Goal: Task Accomplishment & Management: Complete application form

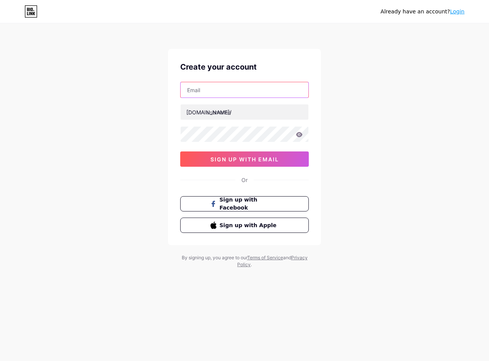
click at [200, 92] on input "text" at bounding box center [244, 89] width 128 height 15
paste input "[EMAIL_ADDRESS][DOMAIN_NAME]"
type input "[EMAIL_ADDRESS][DOMAIN_NAME]"
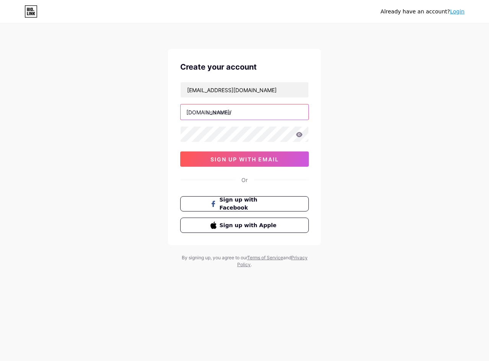
click at [239, 112] on input "text" at bounding box center [244, 111] width 128 height 15
paste input "glassi"
type input "glassi"
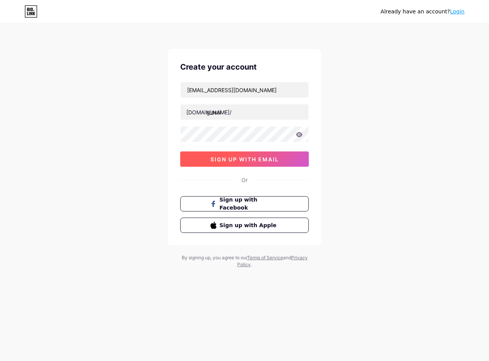
click at [253, 161] on span "sign up with email" at bounding box center [244, 159] width 68 height 7
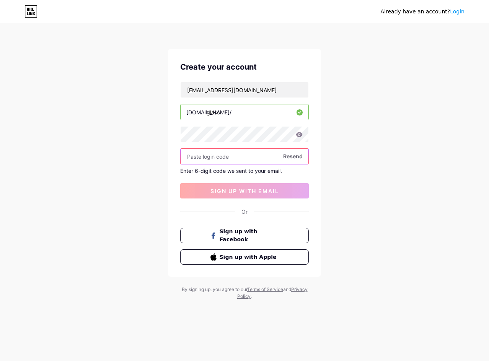
click at [215, 154] on input "text" at bounding box center [244, 156] width 128 height 15
paste input "147031"
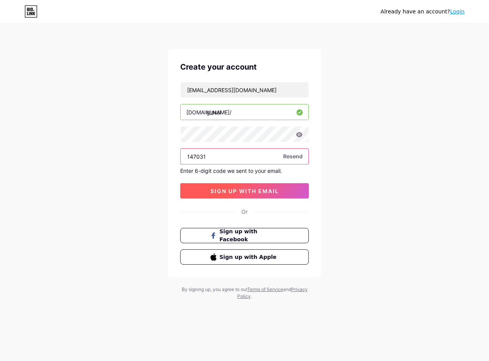
type input "147031"
click at [275, 187] on button "sign up with email" at bounding box center [244, 190] width 128 height 15
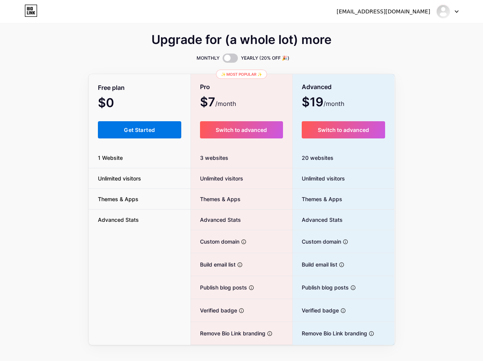
click at [142, 124] on button "Get Started" at bounding box center [140, 129] width 84 height 17
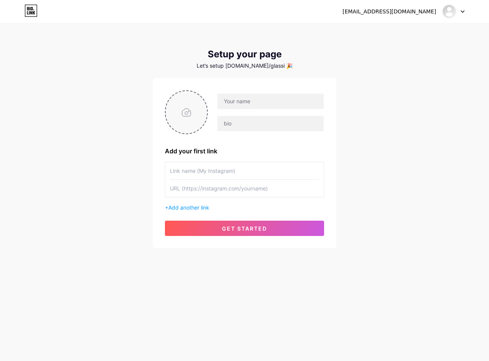
click at [192, 103] on input "file" at bounding box center [186, 112] width 41 height 42
type input "C:\fakepath\glassi-casino (1).jpg"
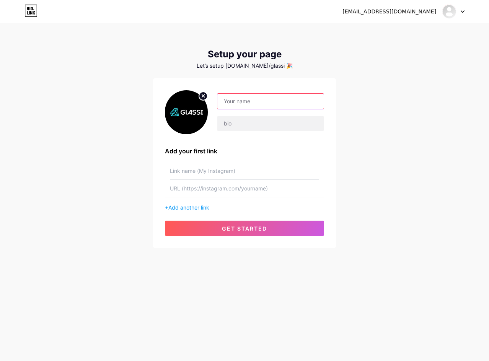
click at [235, 97] on input "text" at bounding box center [270, 101] width 106 height 15
paste input "glassi"
type input "glassi"
click at [239, 118] on input "text" at bounding box center [270, 123] width 106 height 15
click at [205, 206] on span "Add another link" at bounding box center [188, 207] width 41 height 7
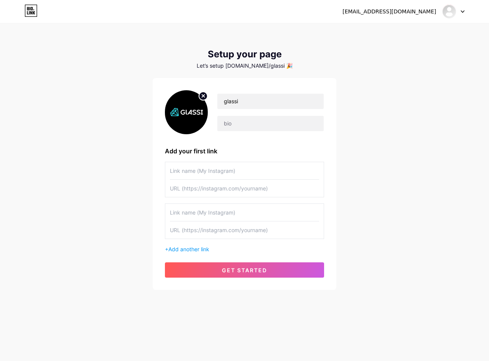
click at [168, 205] on div at bounding box center [244, 221] width 159 height 36
click at [152, 206] on div "[EMAIL_ADDRESS][DOMAIN_NAME] Dashboard Logout Setup your page Let’s setup [DOMA…" at bounding box center [244, 157] width 489 height 314
click at [159, 217] on div "glassi Add your first link + Add another link get started" at bounding box center [245, 184] width 184 height 212
click at [173, 210] on input "text" at bounding box center [244, 212] width 149 height 17
click at [174, 187] on input "text" at bounding box center [244, 188] width 149 height 17
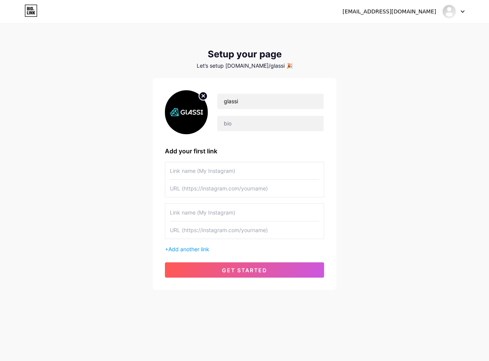
click at [178, 165] on input "text" at bounding box center [244, 170] width 149 height 17
click at [256, 158] on div "glassi Add your first link + Add another link get started" at bounding box center [244, 183] width 159 height 187
click at [256, 120] on input "text" at bounding box center [270, 123] width 106 height 15
click at [230, 124] on input "text" at bounding box center [270, 123] width 106 height 15
paste input "There’s something magical about stepping into a space where every click opens t…"
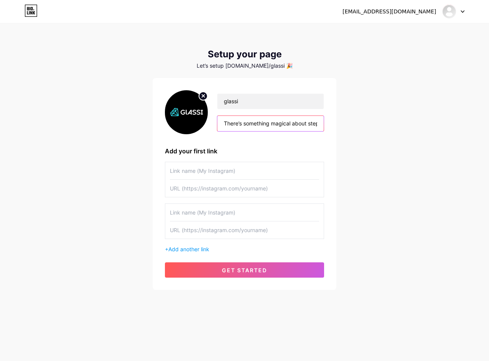
click at [236, 129] on input "There’s something magical about stepping into a space where every click opens t…" at bounding box center [270, 123] width 106 height 15
paste input "Glassi Casino is where thrill, trust, and variety meet. From timeless classics …"
click at [389, 151] on div "[EMAIL_ADDRESS][DOMAIN_NAME] Dashboard Logout Setup your page Let’s setup [DOMA…" at bounding box center [244, 157] width 489 height 314
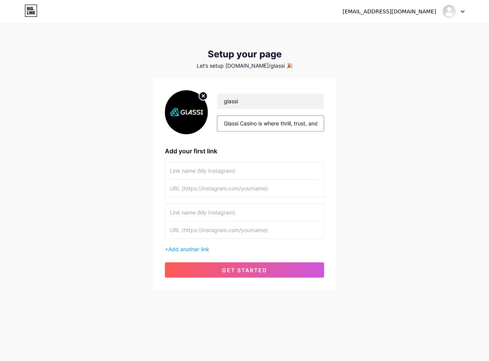
click at [273, 127] on input "Glassi Casino is where thrill, trust, and variety meet. From timeless classics …" at bounding box center [270, 123] width 106 height 15
paste input "At [GEOGRAPHIC_DATA], excitement, innovation, and trust come together. With cla…"
type input "At [GEOGRAPHIC_DATA], excitement, innovation, and trust come together. With cla…"
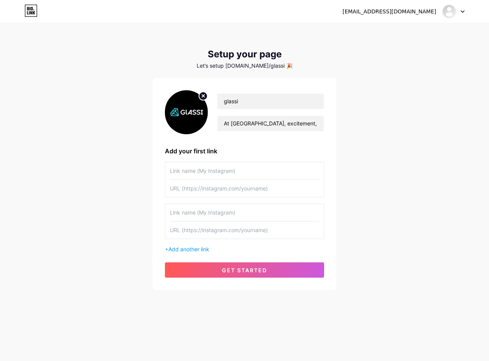
click at [228, 169] on input "text" at bounding box center [244, 170] width 149 height 17
paste input "glassicasino"
type input "glassicasino"
click at [208, 194] on input "text" at bounding box center [244, 188] width 149 height 17
paste input "[URL][DOMAIN_NAME]"
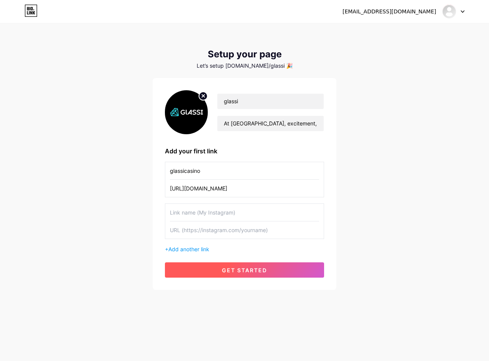
type input "[URL][DOMAIN_NAME]"
click at [250, 268] on span "get started" at bounding box center [244, 270] width 45 height 7
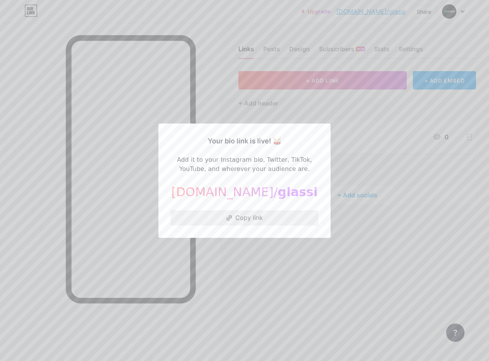
drag, startPoint x: 253, startPoint y: 220, endPoint x: 296, endPoint y: 217, distance: 42.9
click at [253, 219] on button "Copy link" at bounding box center [245, 217] width 148 height 15
click at [247, 198] on div "[DOMAIN_NAME]/ glassi" at bounding box center [245, 192] width 148 height 18
click at [450, 3] on div at bounding box center [244, 180] width 489 height 361
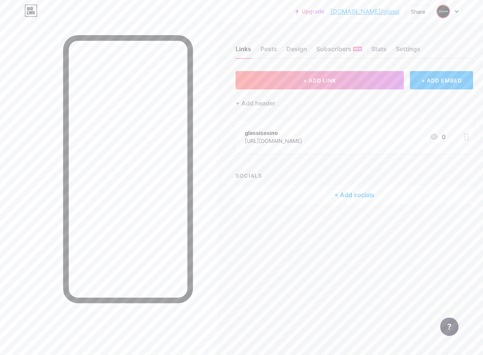
click at [448, 13] on img at bounding box center [443, 11] width 12 height 12
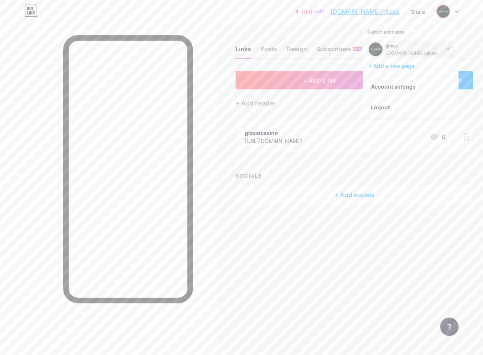
click at [390, 47] on div "glassi" at bounding box center [413, 46] width 57 height 6
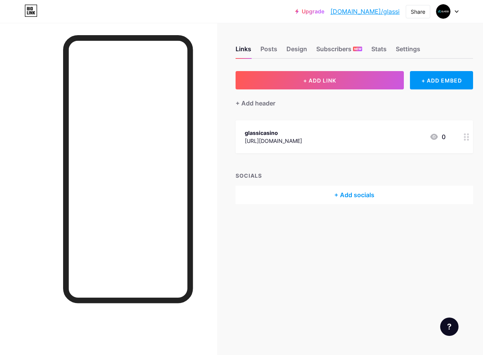
click at [384, 107] on div "+ Add header" at bounding box center [354, 98] width 237 height 19
click at [455, 16] on div at bounding box center [447, 12] width 22 height 14
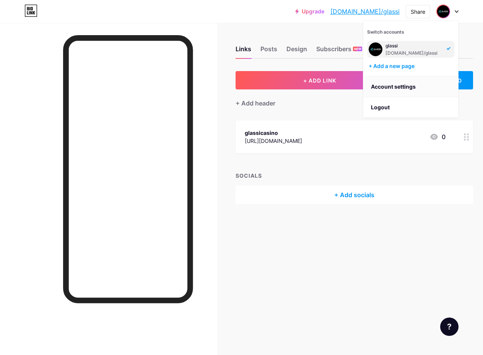
click at [407, 91] on link "Account settings" at bounding box center [410, 86] width 95 height 21
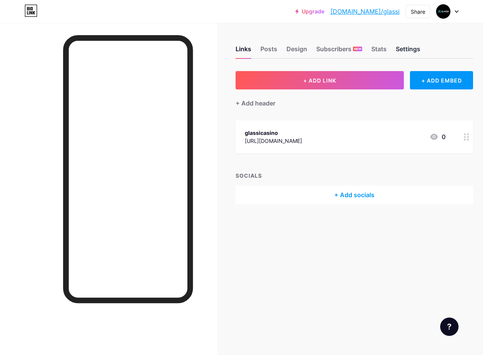
click at [414, 48] on div "Settings" at bounding box center [408, 51] width 24 height 14
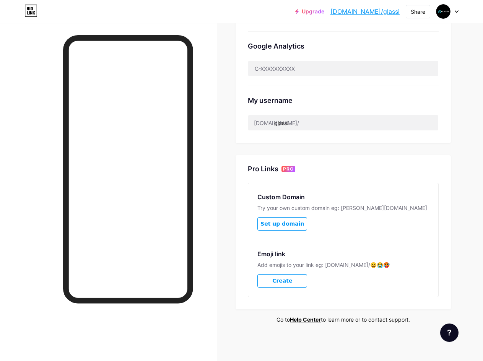
scroll to position [14, 0]
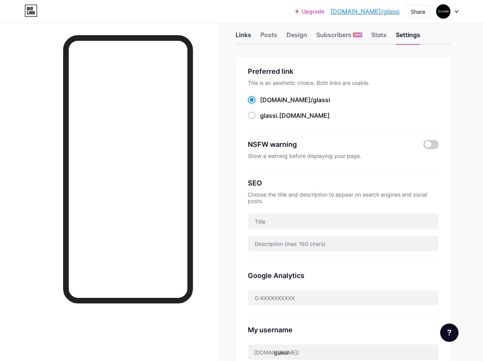
click at [245, 38] on div "Links" at bounding box center [244, 37] width 16 height 14
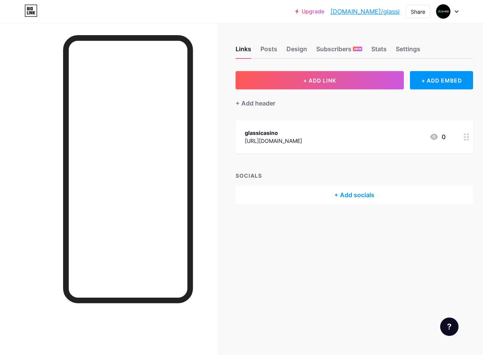
click at [370, 246] on div "Links Posts Design Subscribers NEW Stats Settings + ADD LINK + ADD EMBED + Add …" at bounding box center [252, 177] width 505 height 355
click at [362, 193] on div "+ Add socials" at bounding box center [354, 195] width 237 height 18
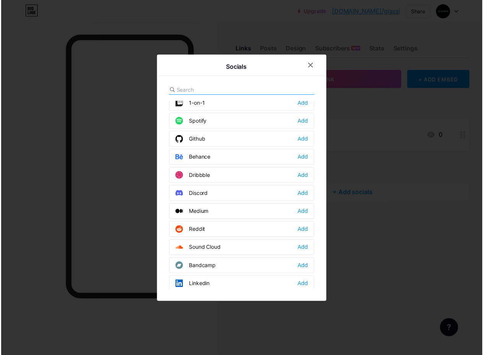
scroll to position [268, 0]
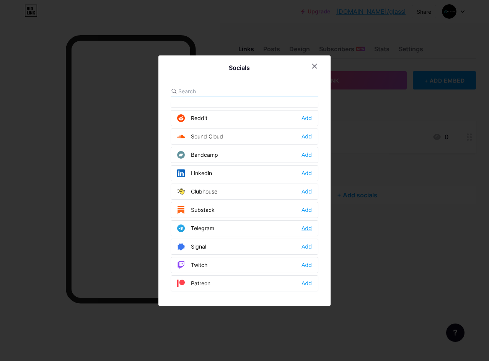
click at [306, 231] on div "Add" at bounding box center [306, 228] width 10 height 8
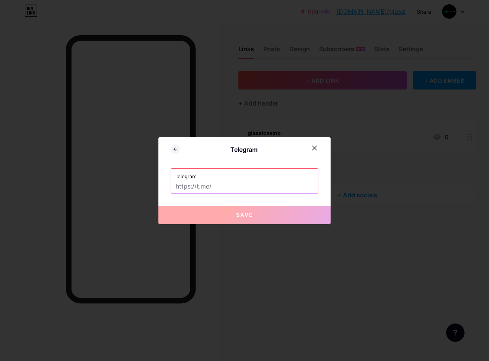
click at [231, 188] on input "text" at bounding box center [245, 186] width 138 height 13
paste input "https://t.me/promotion_global_admin"
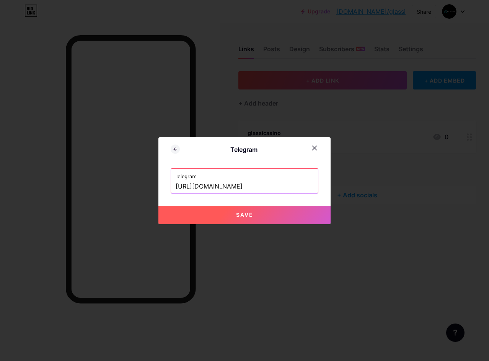
drag, startPoint x: 208, startPoint y: 188, endPoint x: 280, endPoint y: 189, distance: 72.3
click at [280, 189] on input "https://t.me/promotion_global_admin" at bounding box center [245, 186] width 138 height 13
paste input "glassi"
type input "https://t.me/glassi"
click at [239, 214] on span "Save" at bounding box center [244, 214] width 17 height 7
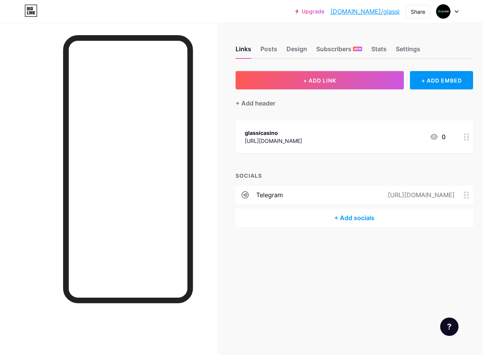
click at [469, 197] on circle at bounding box center [468, 198] width 2 height 2
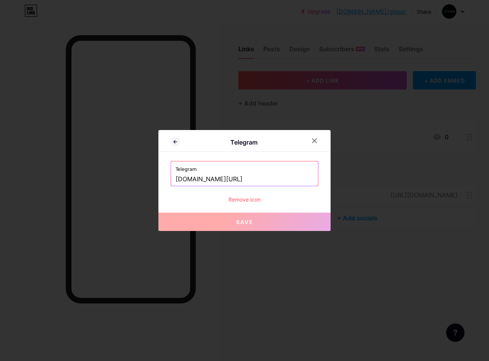
click at [241, 200] on div "Remove icon" at bounding box center [245, 199] width 148 height 8
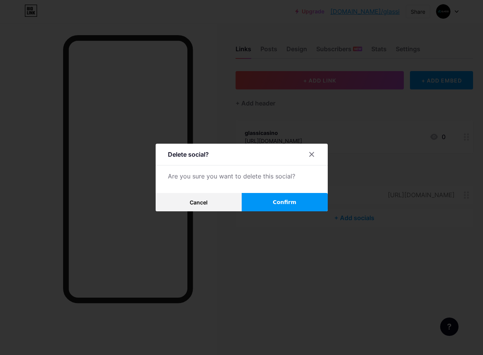
click at [276, 206] on span "Confirm" at bounding box center [285, 202] width 24 height 8
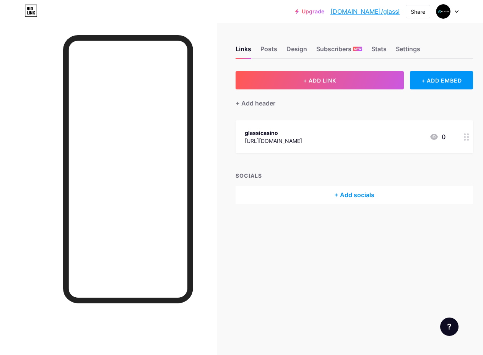
click at [438, 135] on icon at bounding box center [434, 137] width 8 height 6
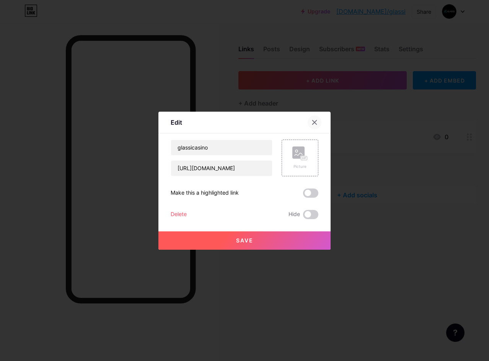
click at [312, 119] on div at bounding box center [314, 122] width 14 height 14
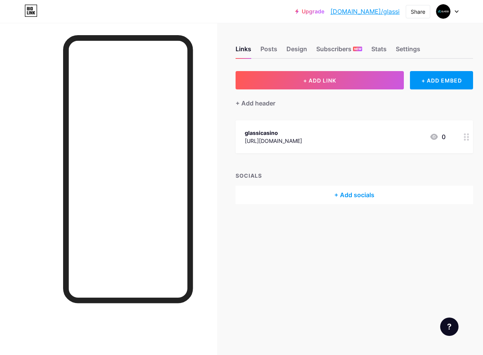
click at [245, 34] on div "Links Posts Design Subscribers NEW Stats Settings" at bounding box center [354, 45] width 237 height 27
